Goal: Task Accomplishment & Management: Use online tool/utility

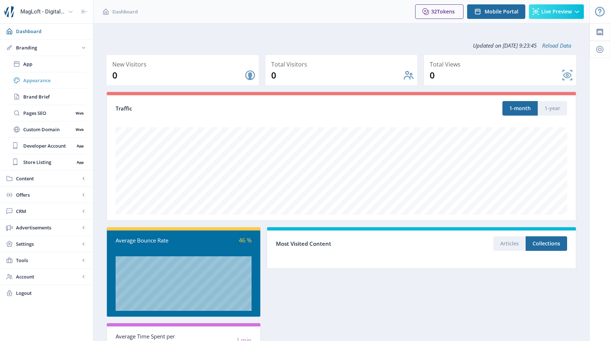
click at [38, 82] on span "Appearance" at bounding box center [54, 80] width 63 height 7
click at [47, 81] on span "Appearance" at bounding box center [54, 80] width 63 height 7
click at [35, 94] on span "Brand Brief" at bounding box center [54, 96] width 63 height 7
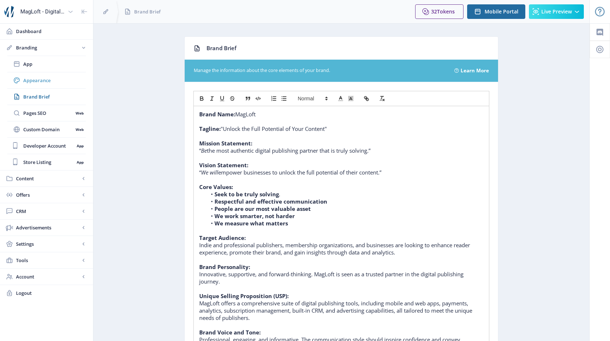
click at [34, 79] on span "Appearance" at bounding box center [54, 80] width 63 height 7
click at [40, 80] on span "Appearance" at bounding box center [54, 80] width 63 height 7
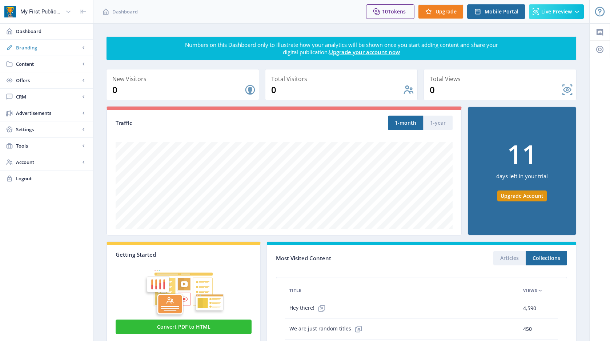
click at [39, 48] on span "Branding" at bounding box center [48, 47] width 64 height 7
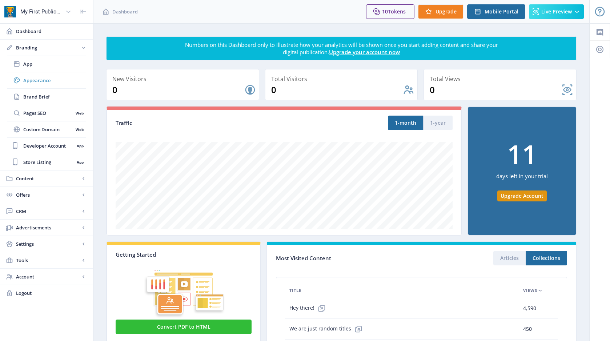
click at [40, 79] on span "Appearance" at bounding box center [54, 80] width 63 height 7
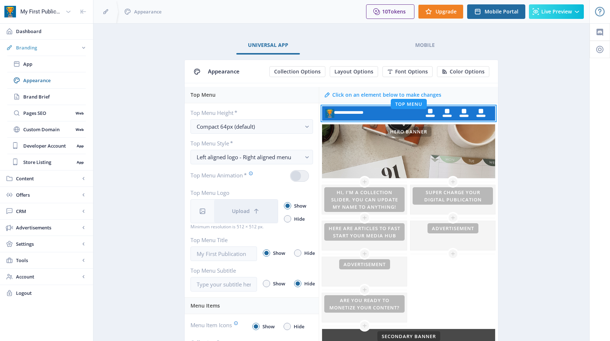
click at [50, 54] on link "Branding" at bounding box center [46, 48] width 93 height 16
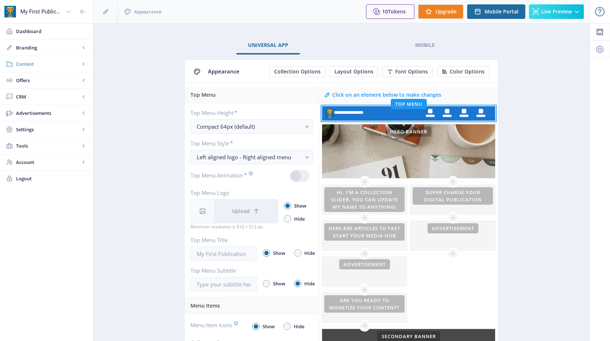
click at [43, 71] on link "Content" at bounding box center [46, 64] width 93 height 16
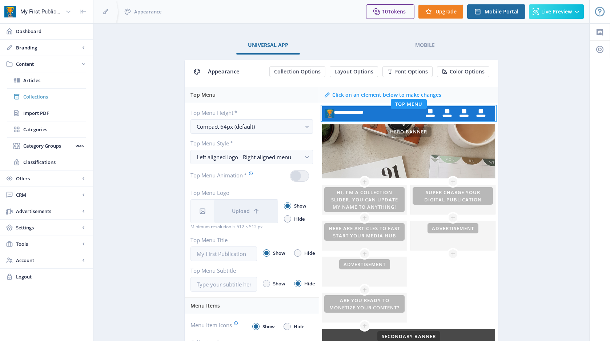
click at [46, 96] on span "Collections" at bounding box center [54, 96] width 63 height 7
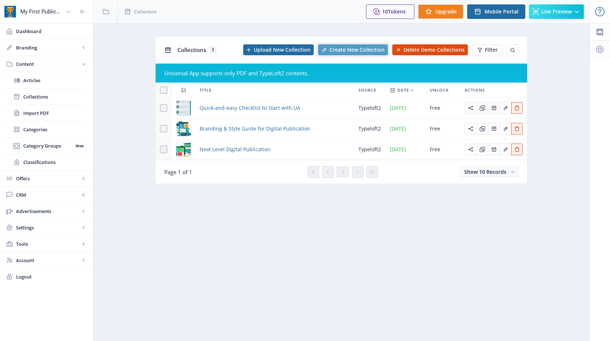
click at [346, 50] on span "Create New Collection" at bounding box center [356, 50] width 55 height 6
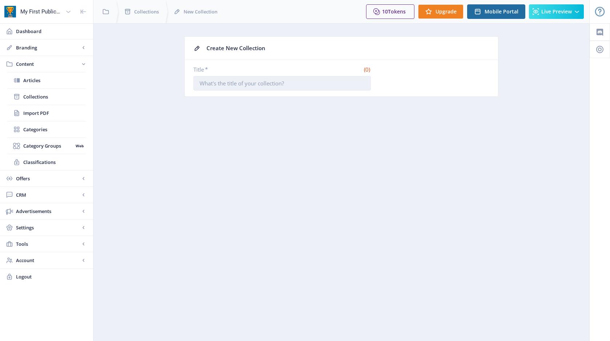
click at [299, 84] on input "Title *" at bounding box center [281, 83] width 177 height 15
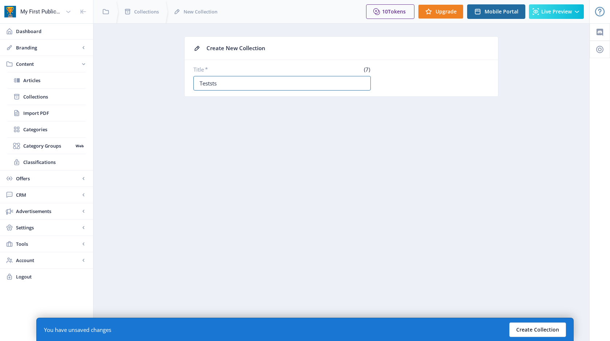
type input "Teststs"
click at [544, 333] on button "Create Collection" at bounding box center [537, 329] width 57 height 15
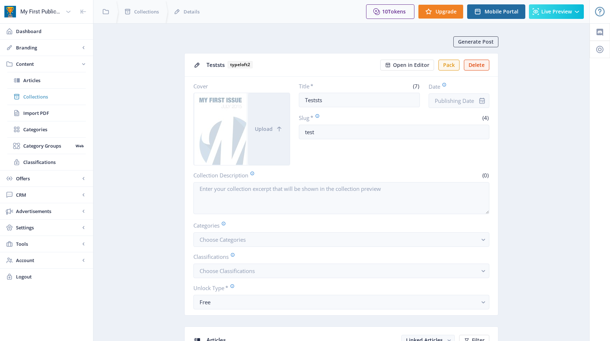
click at [33, 96] on span "Collections" at bounding box center [54, 96] width 63 height 7
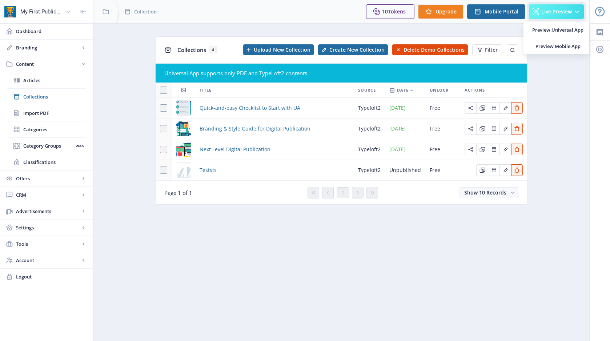
click at [545, 10] on span "Live Preview" at bounding box center [556, 12] width 31 height 6
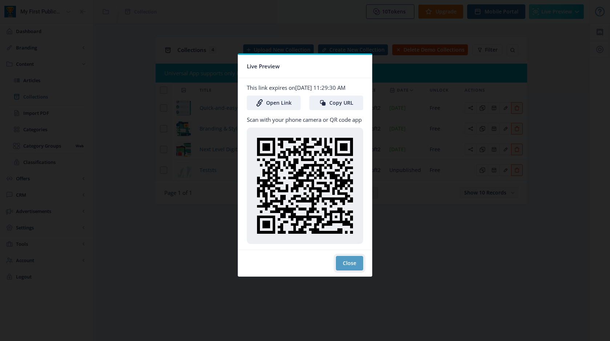
click at [344, 269] on button "Close" at bounding box center [349, 263] width 27 height 15
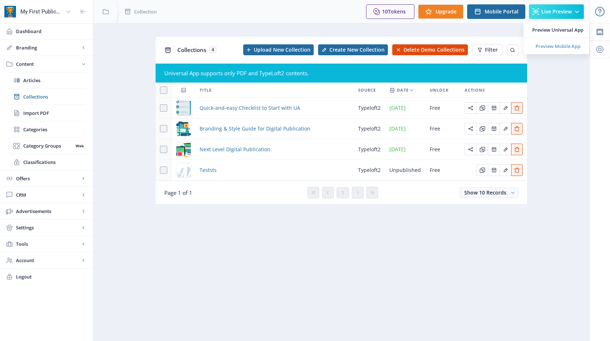
click at [553, 47] on span "Preview Mobile App" at bounding box center [557, 46] width 51 height 7
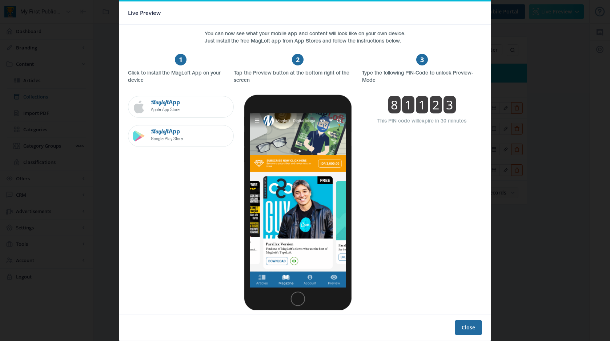
click at [87, 214] on div at bounding box center [305, 170] width 610 height 341
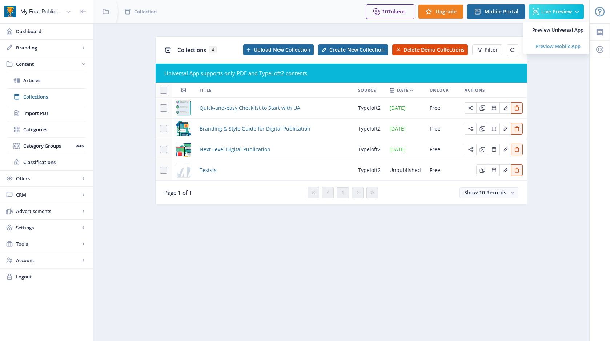
click at [543, 48] on span "Preview Mobile App" at bounding box center [557, 46] width 51 height 7
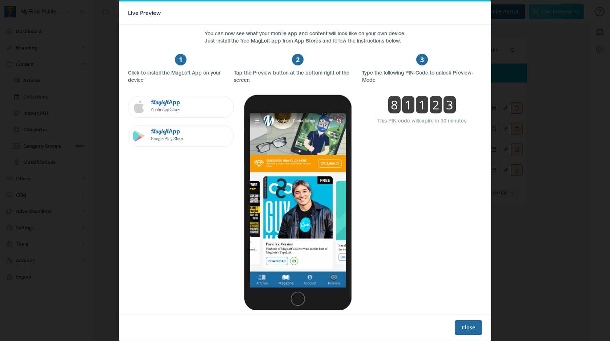
click at [102, 158] on div at bounding box center [305, 170] width 610 height 341
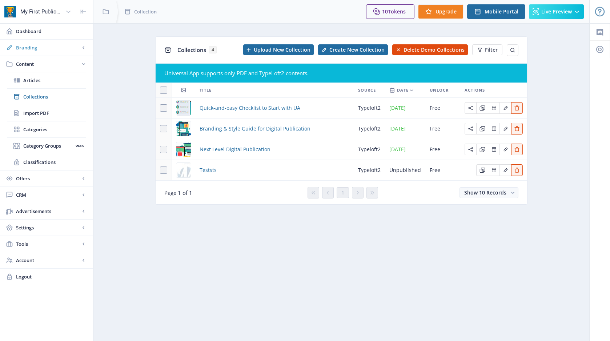
click at [39, 53] on link "Branding" at bounding box center [46, 48] width 93 height 16
click at [45, 78] on span "Appearance" at bounding box center [54, 80] width 63 height 7
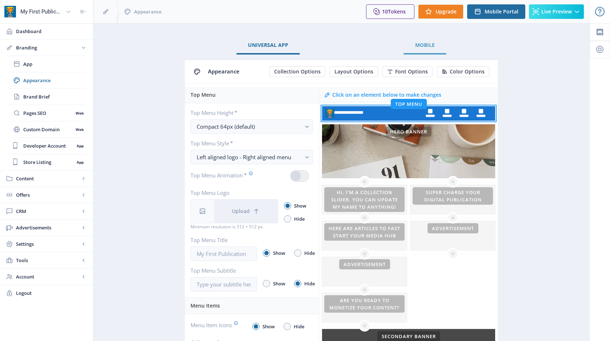
click at [420, 49] on link "Mobile" at bounding box center [425, 44] width 43 height 17
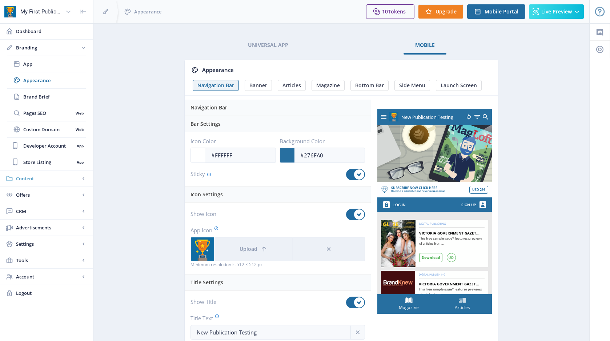
click at [44, 180] on span "Content" at bounding box center [48, 178] width 64 height 7
click at [40, 114] on span "Import PDF" at bounding box center [54, 112] width 63 height 7
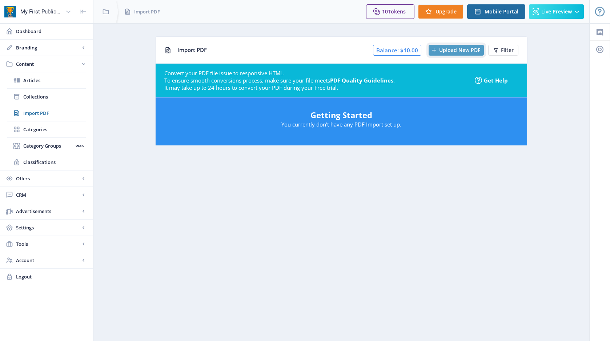
click at [450, 49] on span "Upload New PDF" at bounding box center [459, 50] width 41 height 6
click at [44, 112] on span "Import PDF" at bounding box center [54, 112] width 63 height 7
